Goal: Find specific page/section: Find specific page/section

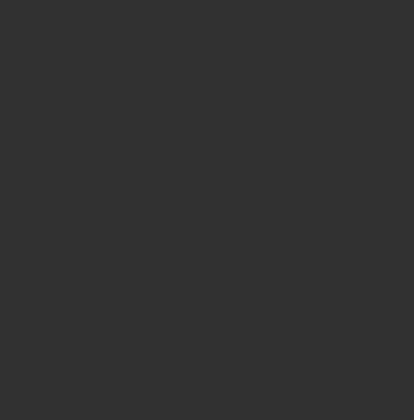
select select "10"
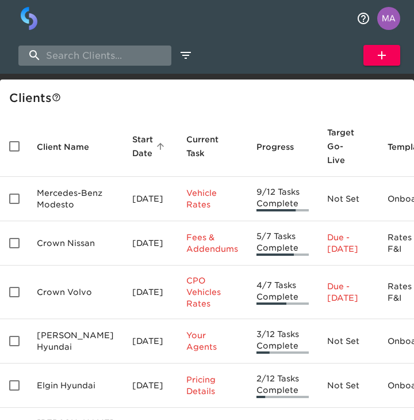
click at [73, 64] on input "search" at bounding box center [94, 55] width 153 height 20
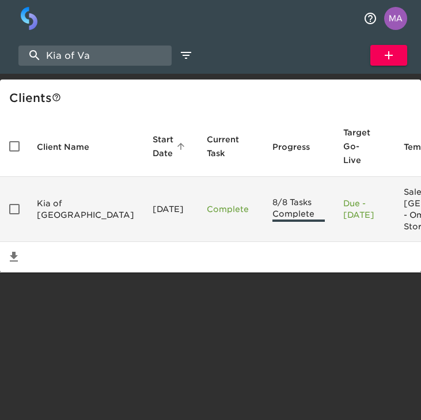
type input "Kia of Va"
click at [49, 200] on td "Kia of Vacaville" at bounding box center [86, 209] width 116 height 65
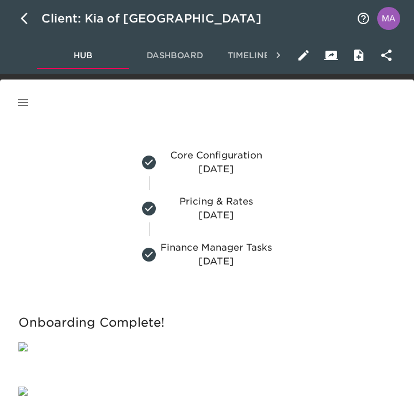
click at [22, 101] on icon "button" at bounding box center [23, 103] width 14 height 14
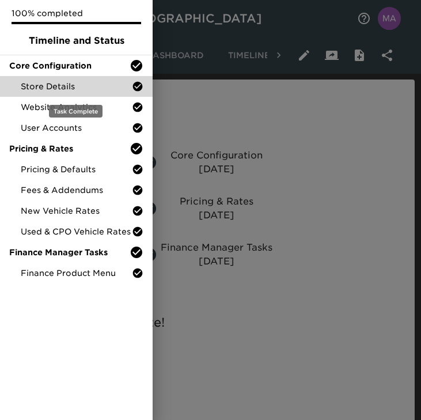
click at [58, 82] on span "Store Details" at bounding box center [76, 87] width 111 height 12
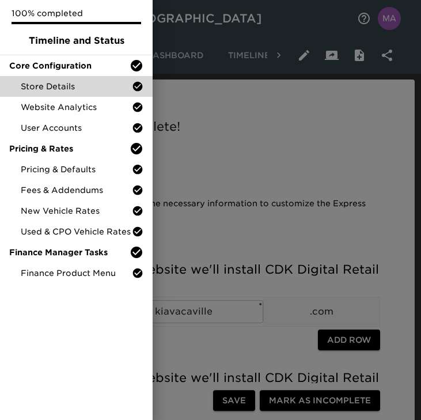
click at [270, 169] on div at bounding box center [210, 210] width 421 height 420
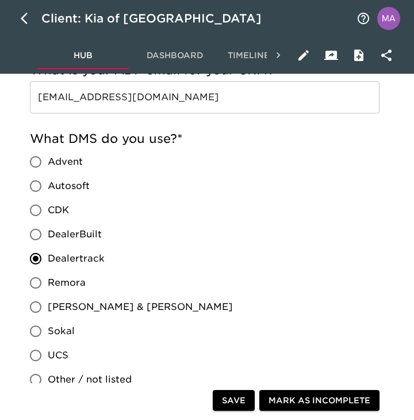
scroll to position [1031, 0]
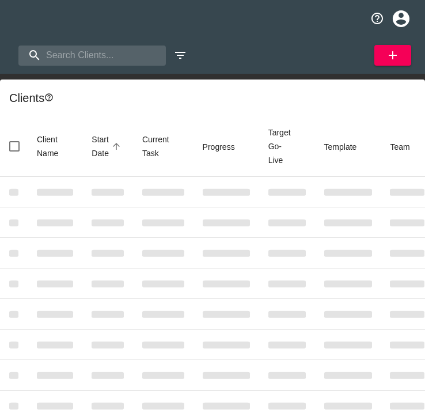
select select "10"
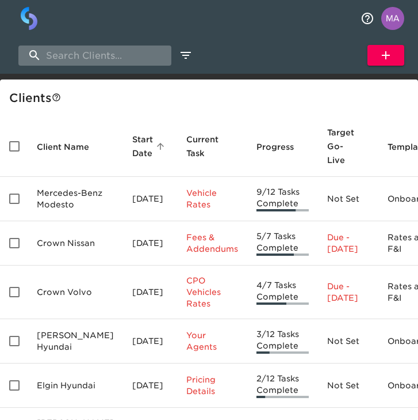
click at [109, 58] on input "search" at bounding box center [94, 55] width 153 height 20
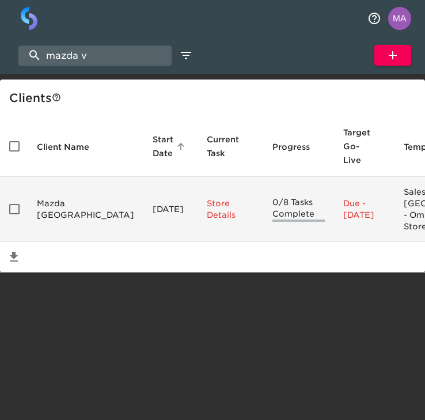
type input "mazda v"
click at [39, 205] on td "Mazda [GEOGRAPHIC_DATA]" at bounding box center [86, 209] width 116 height 65
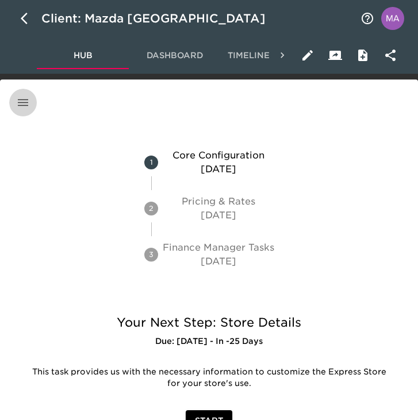
click at [26, 104] on icon "button" at bounding box center [23, 103] width 14 height 14
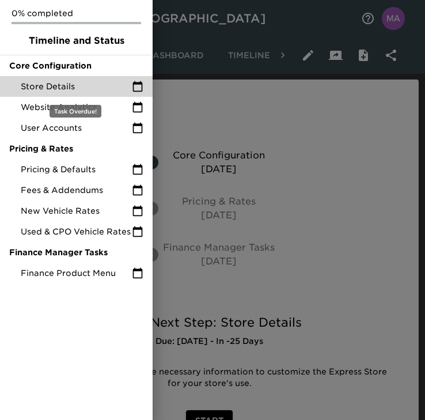
click at [55, 86] on span "Store Details" at bounding box center [76, 87] width 111 height 12
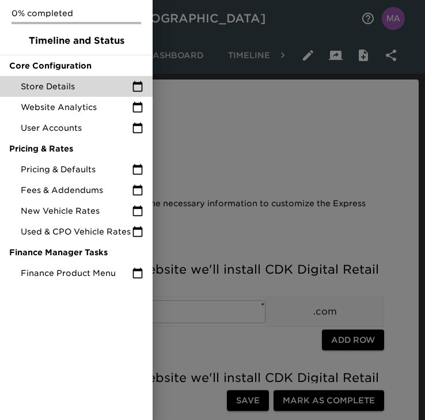
click at [232, 162] on div at bounding box center [212, 210] width 425 height 420
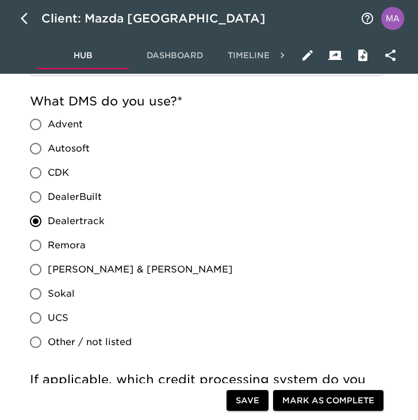
scroll to position [935, 0]
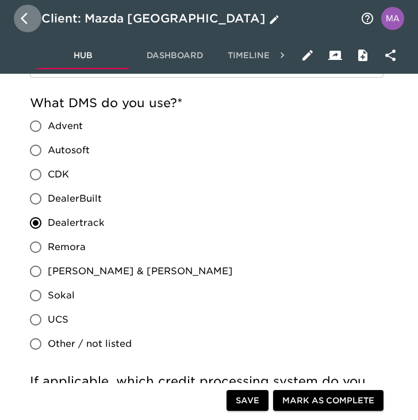
click at [26, 24] on icon "button" at bounding box center [28, 19] width 14 height 14
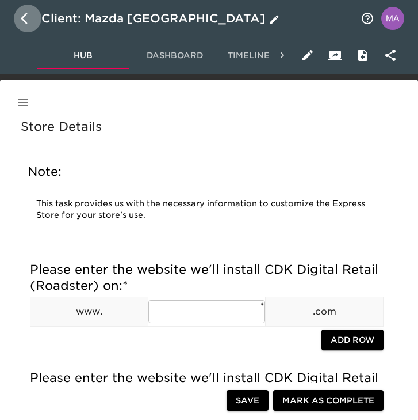
select select "10"
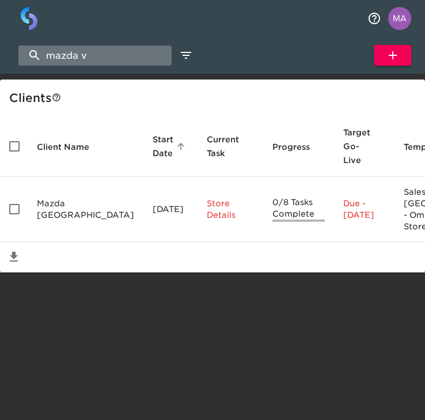
click at [100, 55] on input "mazda v" at bounding box center [94, 55] width 153 height 20
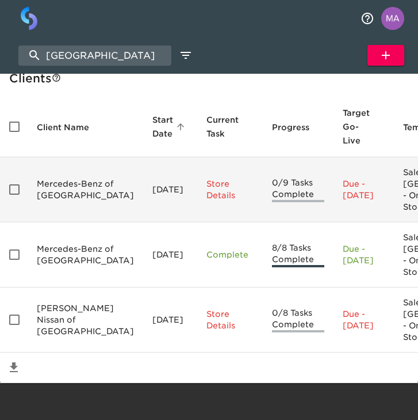
scroll to position [94, 0]
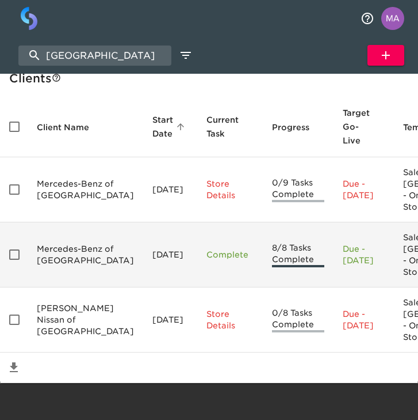
type input "[GEOGRAPHIC_DATA]"
click at [59, 228] on td "Mercedes-Benz of [GEOGRAPHIC_DATA]" at bounding box center [86, 254] width 116 height 65
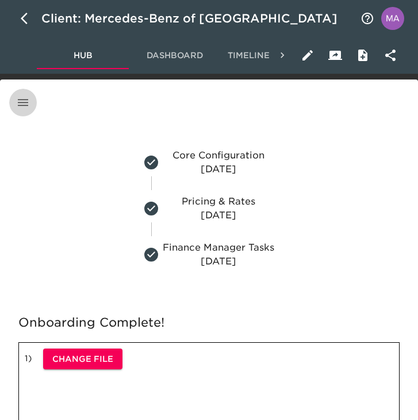
click at [25, 110] on button "button" at bounding box center [23, 103] width 28 height 28
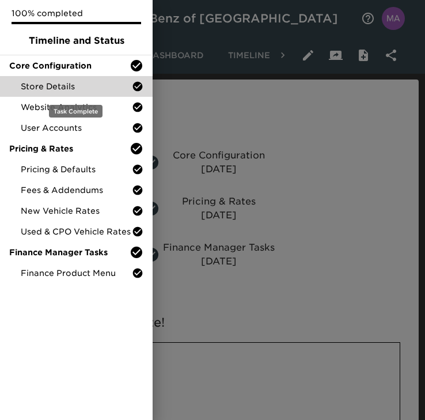
click at [62, 81] on span "Store Details" at bounding box center [76, 87] width 111 height 12
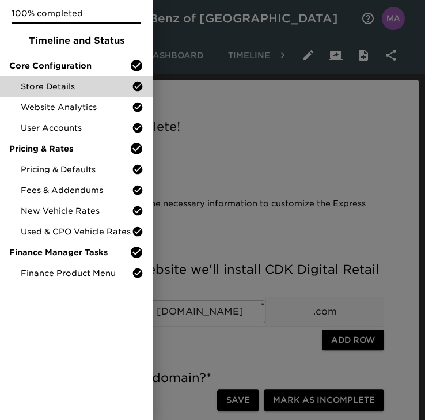
click at [235, 193] on div at bounding box center [212, 210] width 425 height 420
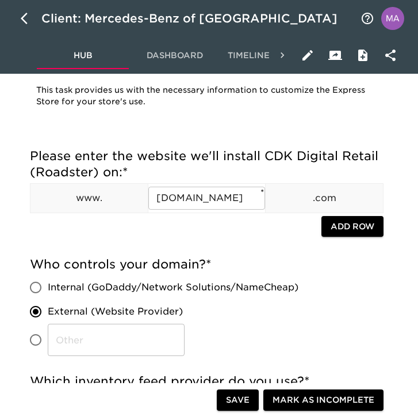
scroll to position [187, 0]
